Goal: Information Seeking & Learning: Find contact information

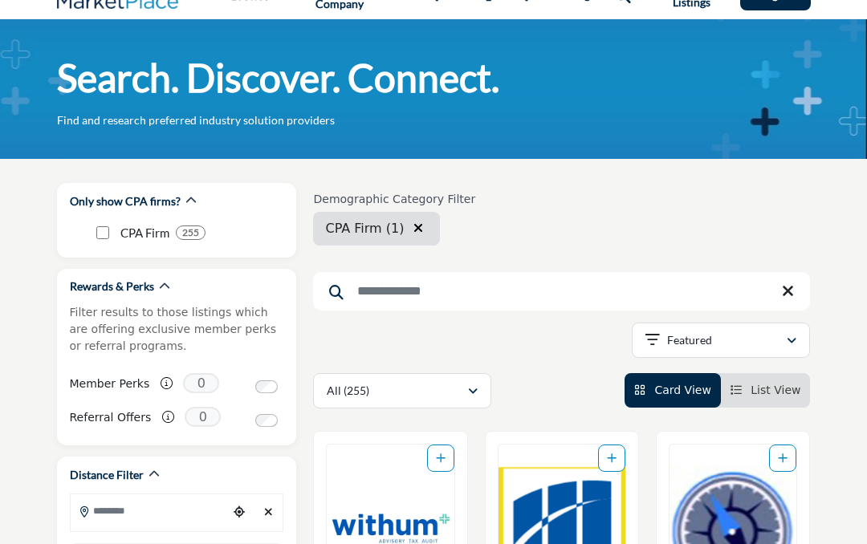
click at [474, 285] on input "Search Keyword" at bounding box center [561, 291] width 497 height 39
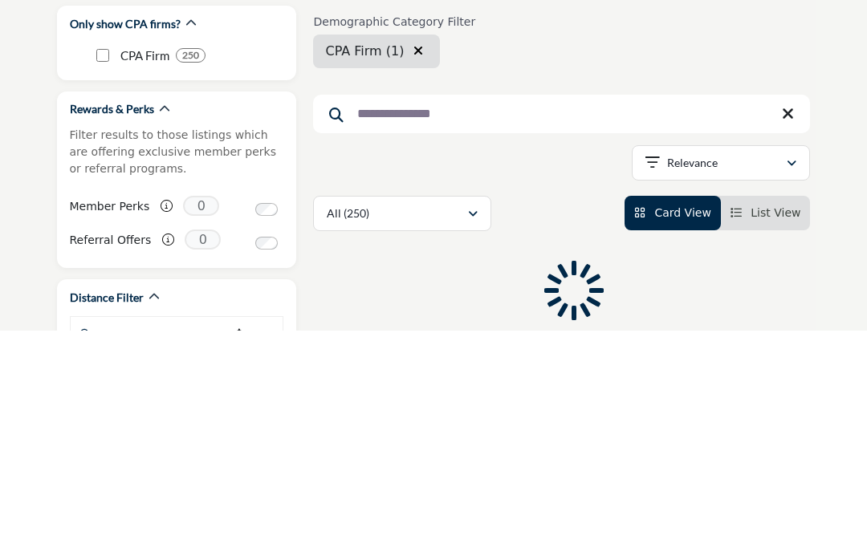
type input "**********"
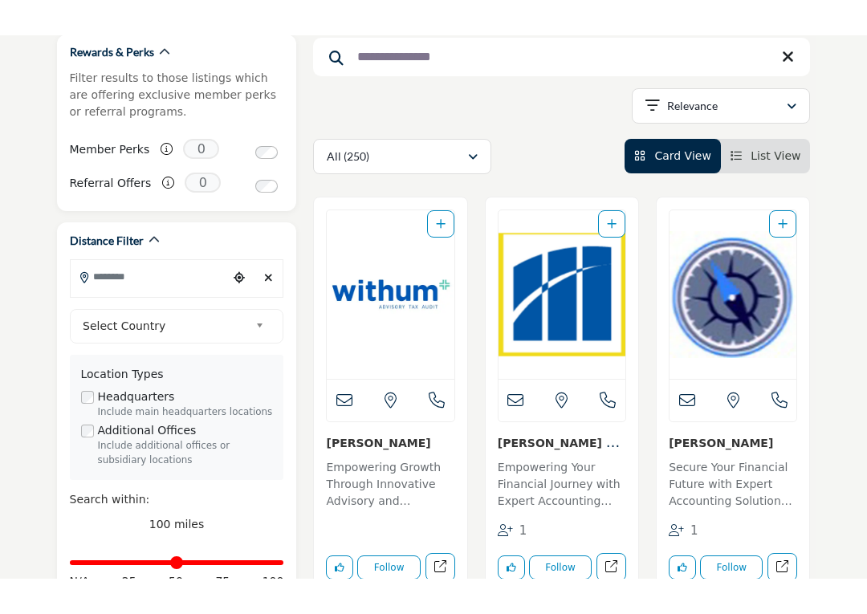
scroll to position [237, 0]
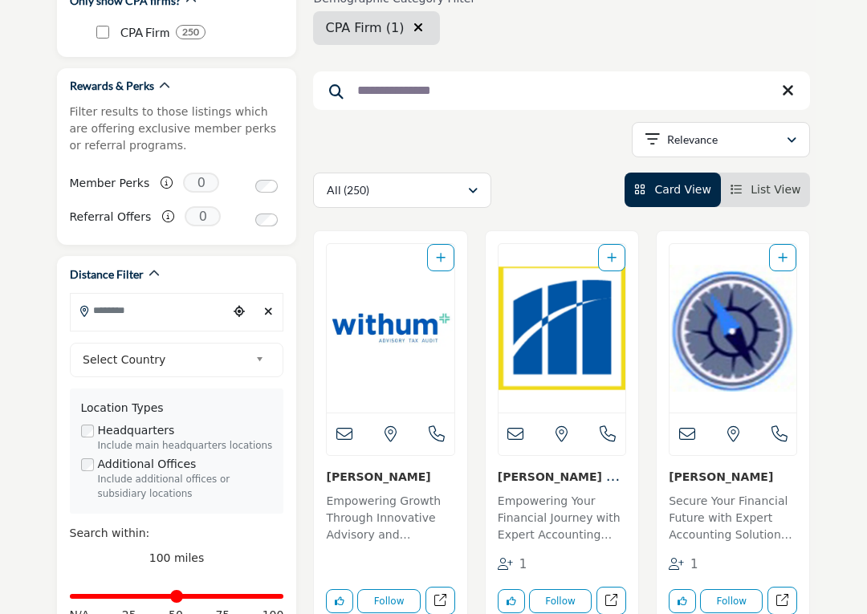
click at [98, 312] on input "Search Location" at bounding box center [150, 310] width 158 height 31
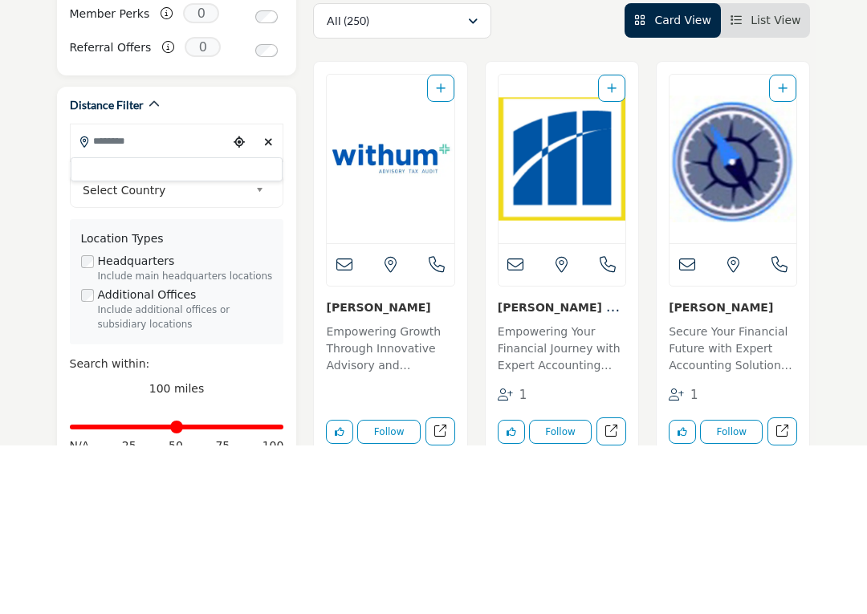
click at [79, 327] on div at bounding box center [177, 339] width 213 height 24
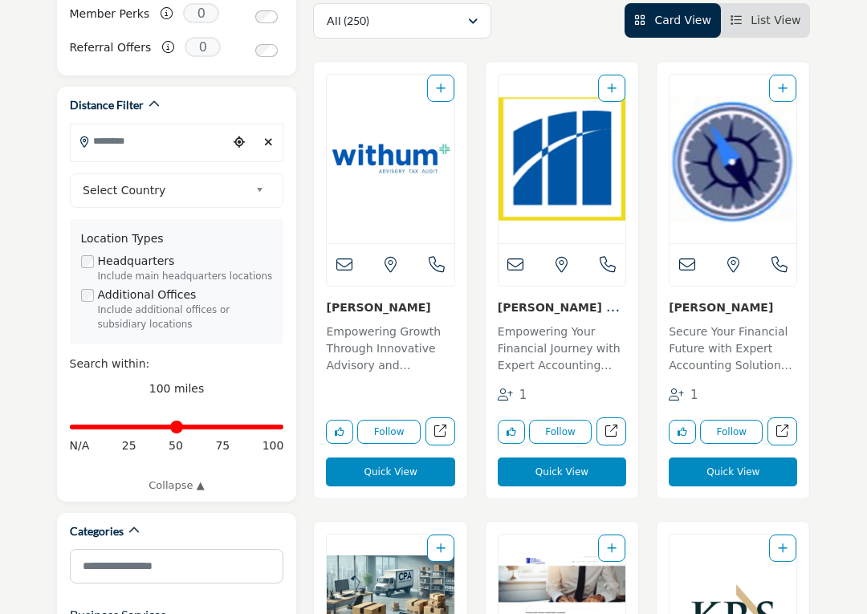
click at [112, 149] on input "Search Location" at bounding box center [150, 140] width 158 height 31
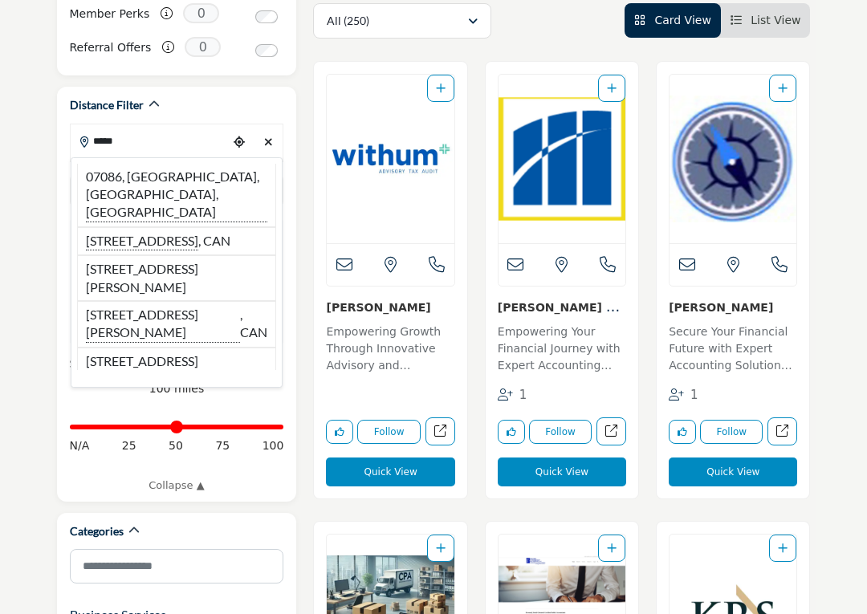
click at [136, 180] on li "07086, Weehawken, NJ, USA" at bounding box center [177, 196] width 200 height 63
type input "**********"
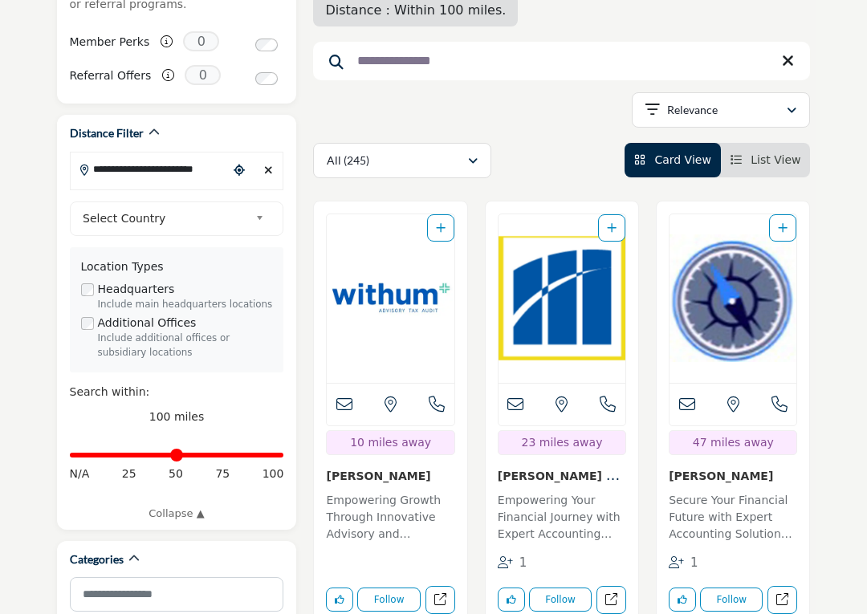
scroll to position [378, 0]
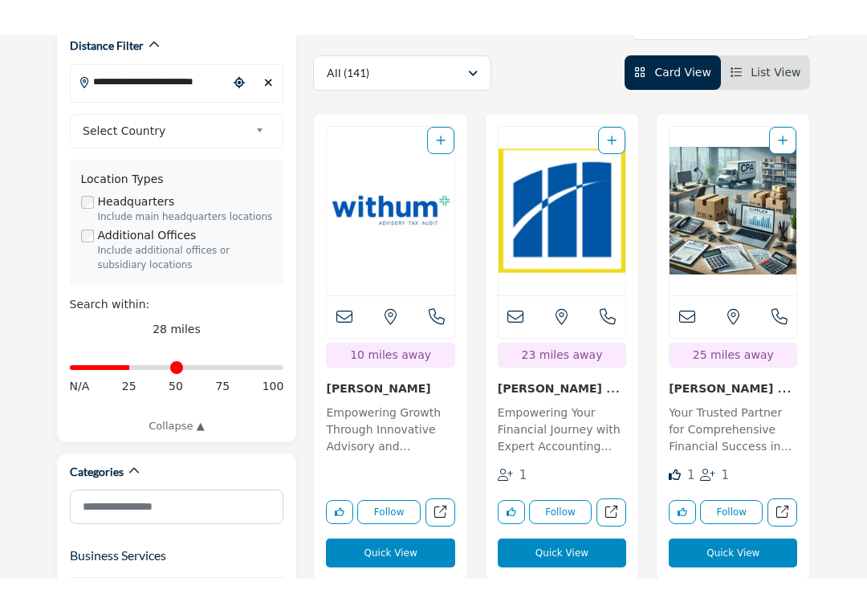
scroll to position [432, 0]
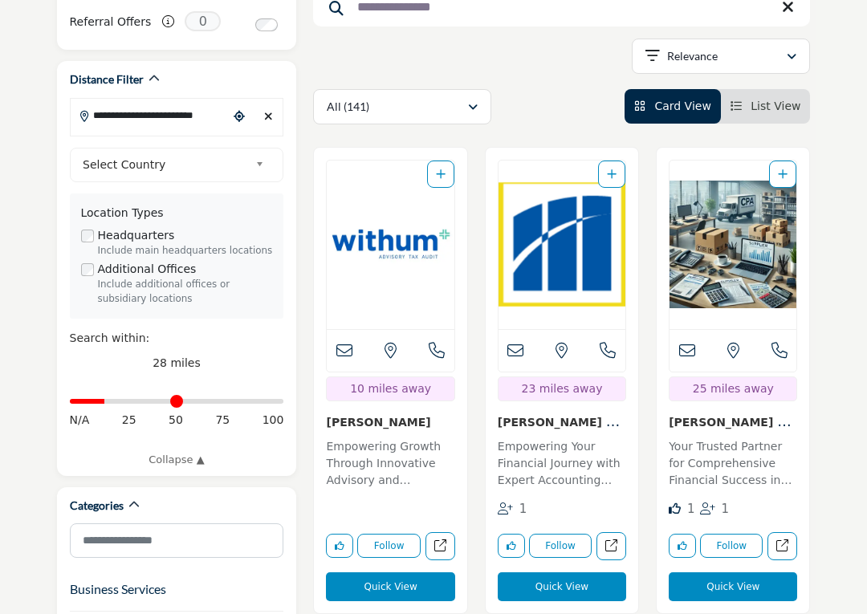
type input "**"
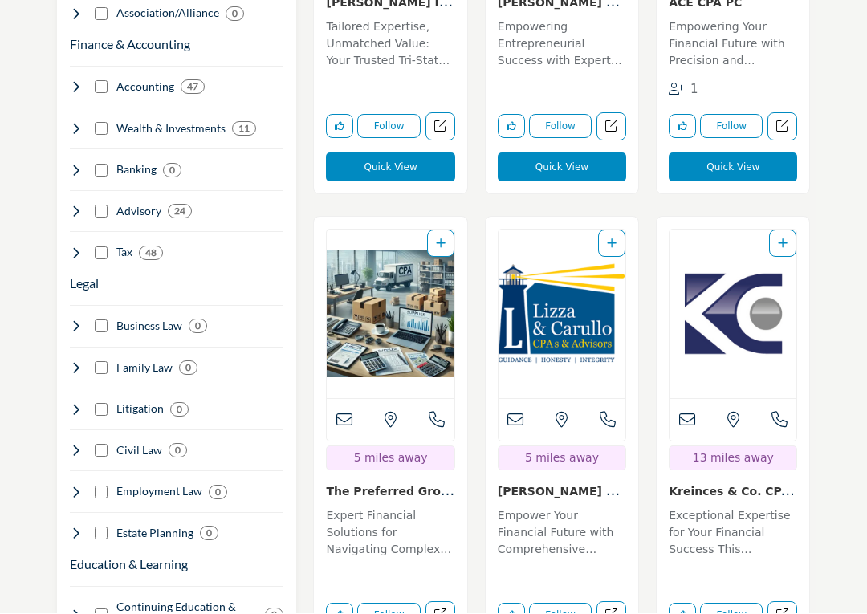
scroll to position [1342, 0]
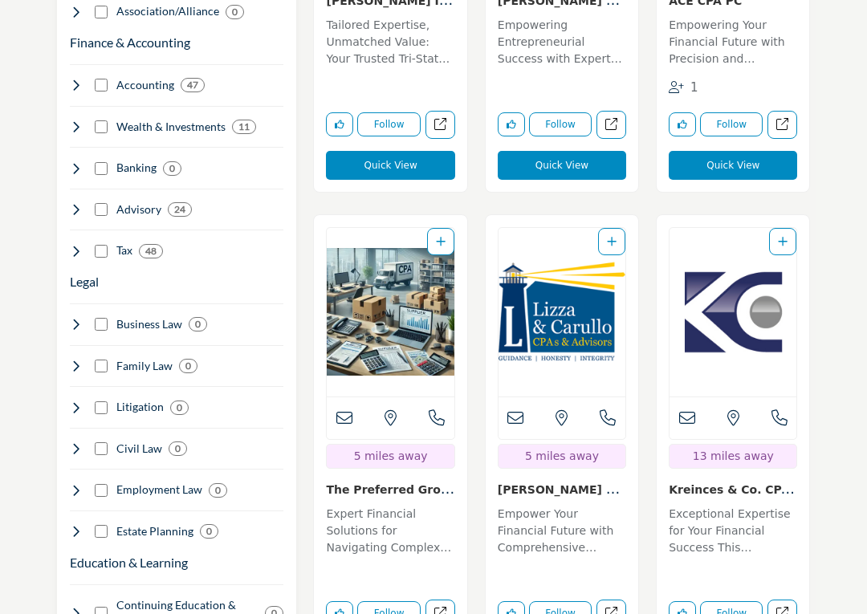
click at [564, 481] on link "Lizza & Carullo CPAs..." at bounding box center [560, 505] width 125 height 49
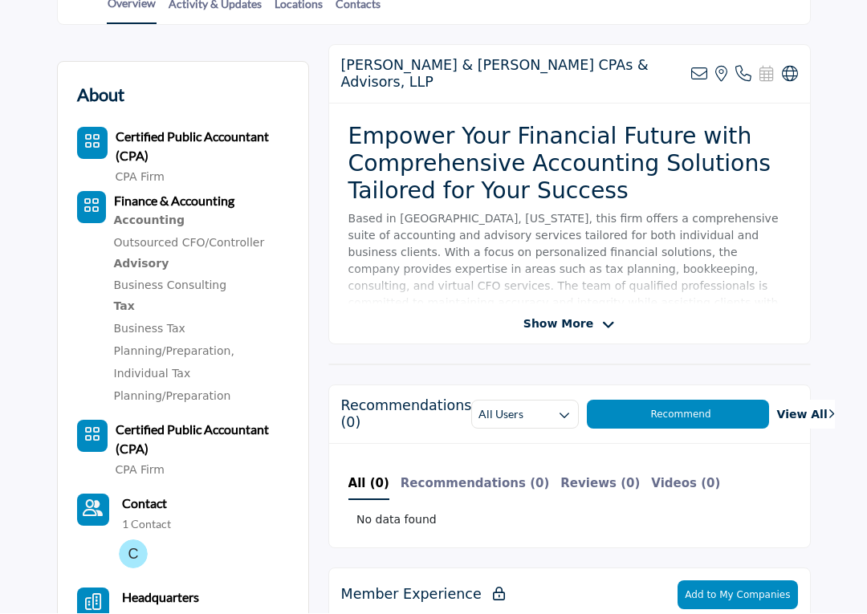
scroll to position [398, 0]
click at [585, 315] on span "Show More" at bounding box center [558, 323] width 70 height 17
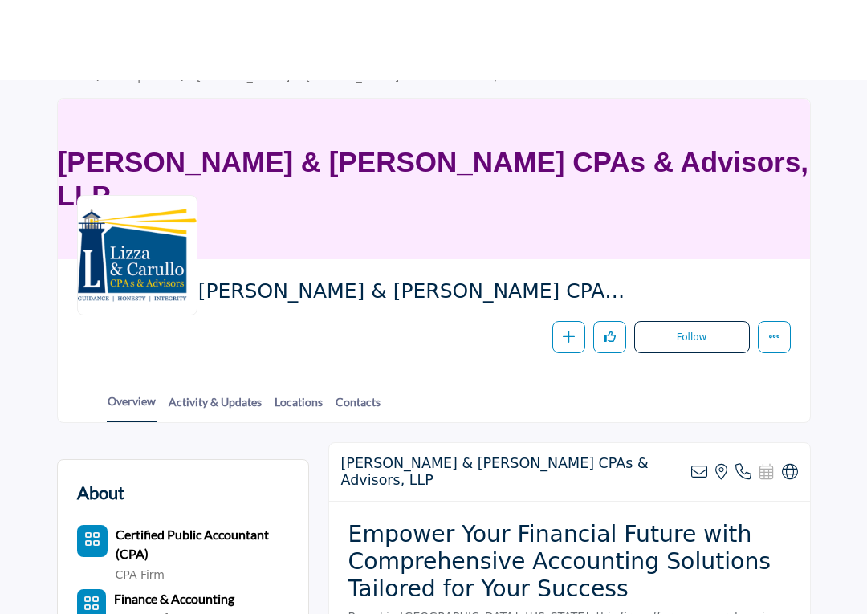
scroll to position [0, 0]
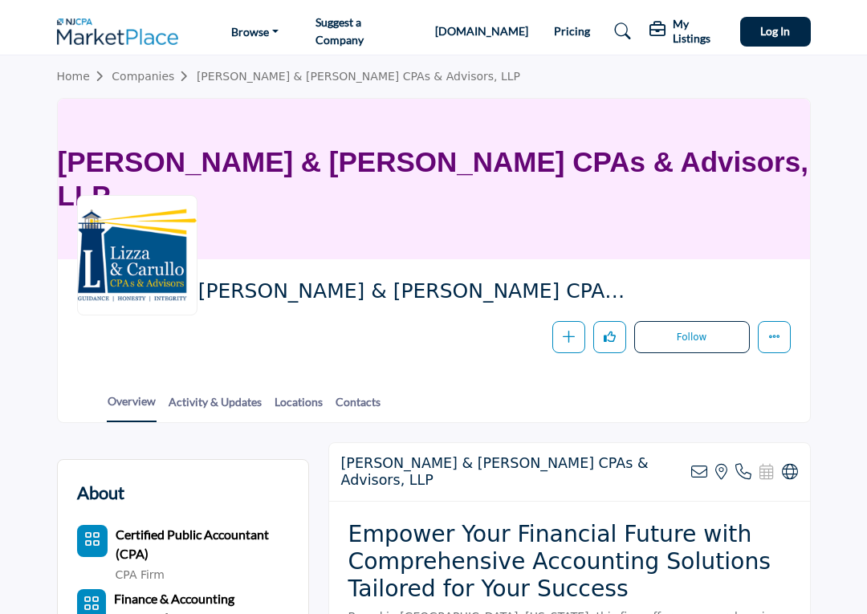
click at [295, 401] on link "Locations" at bounding box center [299, 407] width 50 height 28
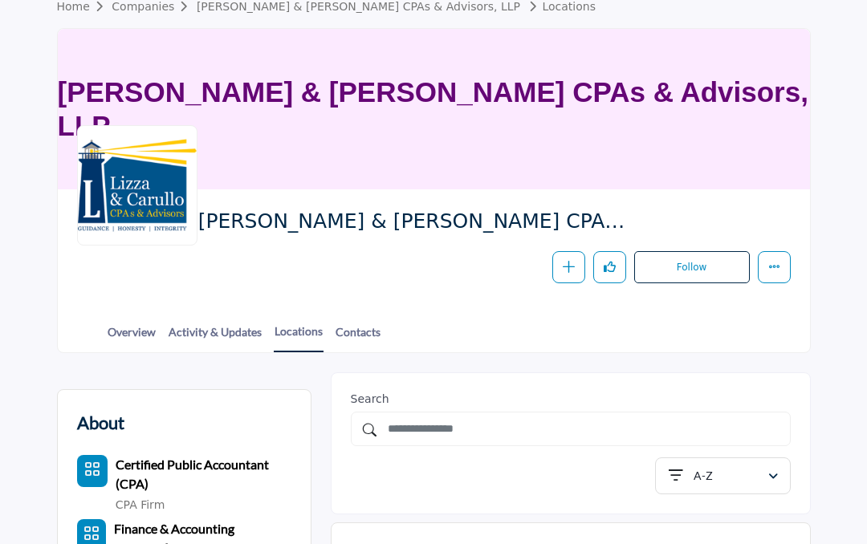
scroll to position [69, 0]
